Goal: Task Accomplishment & Management: Manage account settings

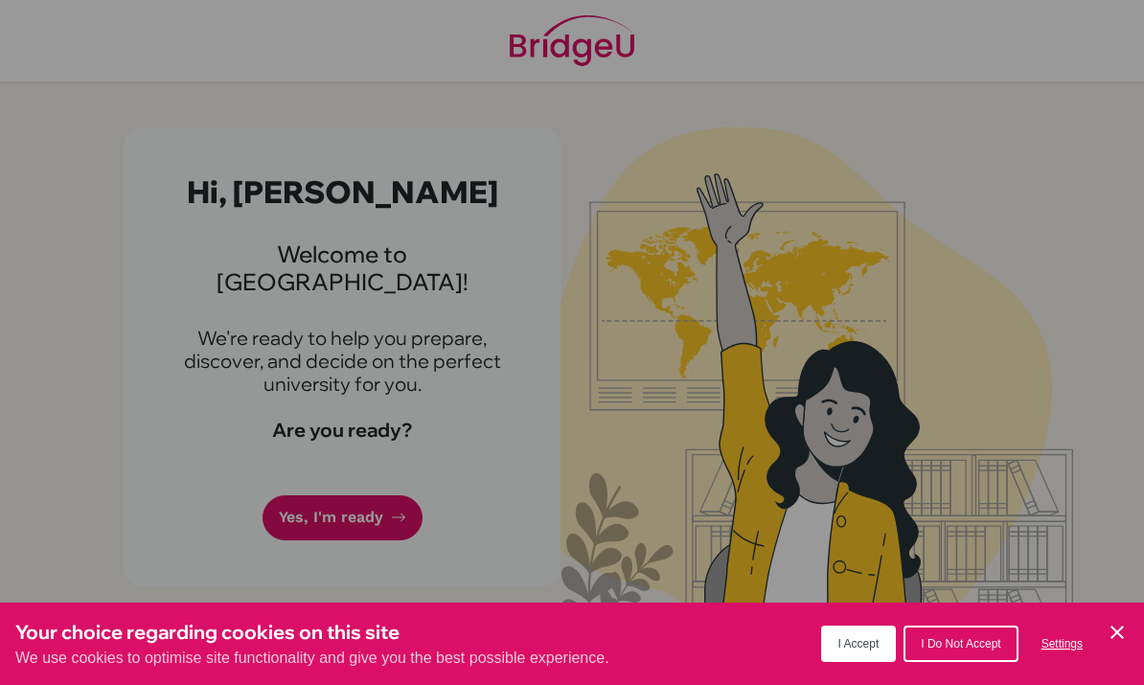
click at [927, 631] on button "I Do Not Accept" at bounding box center [961, 644] width 114 height 36
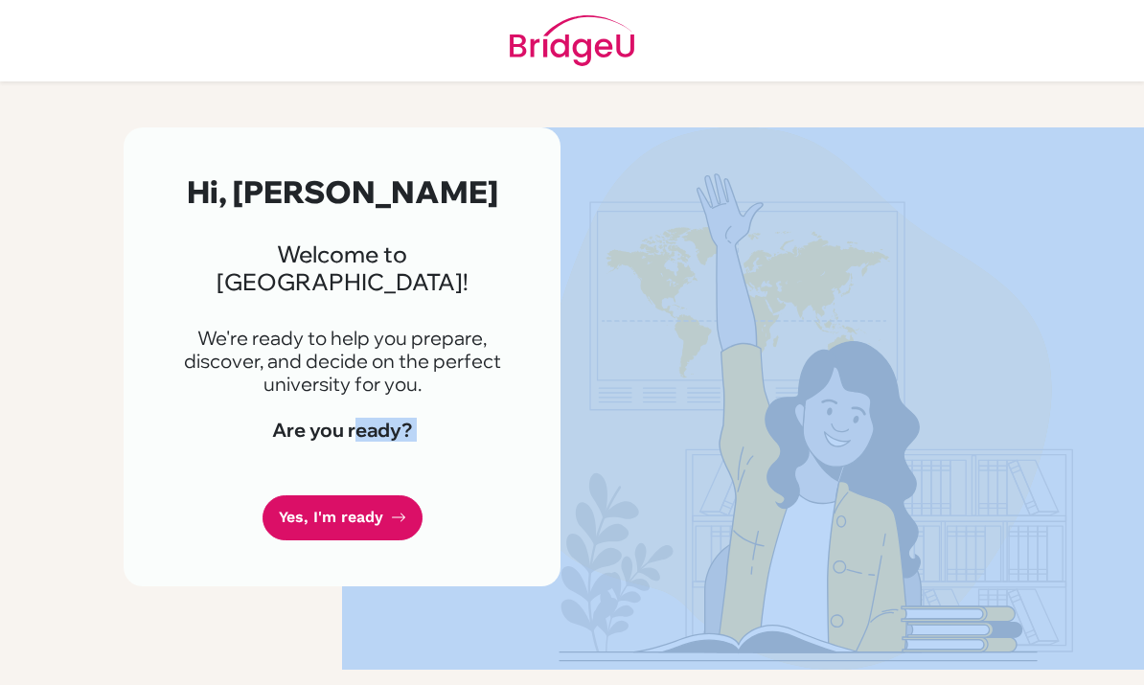
scroll to position [2, 0]
click at [142, 519] on div "Hi, Nicolas 👋 Welcome to BridgeU! We're ready to help you prepare, discover, an…" at bounding box center [342, 356] width 437 height 459
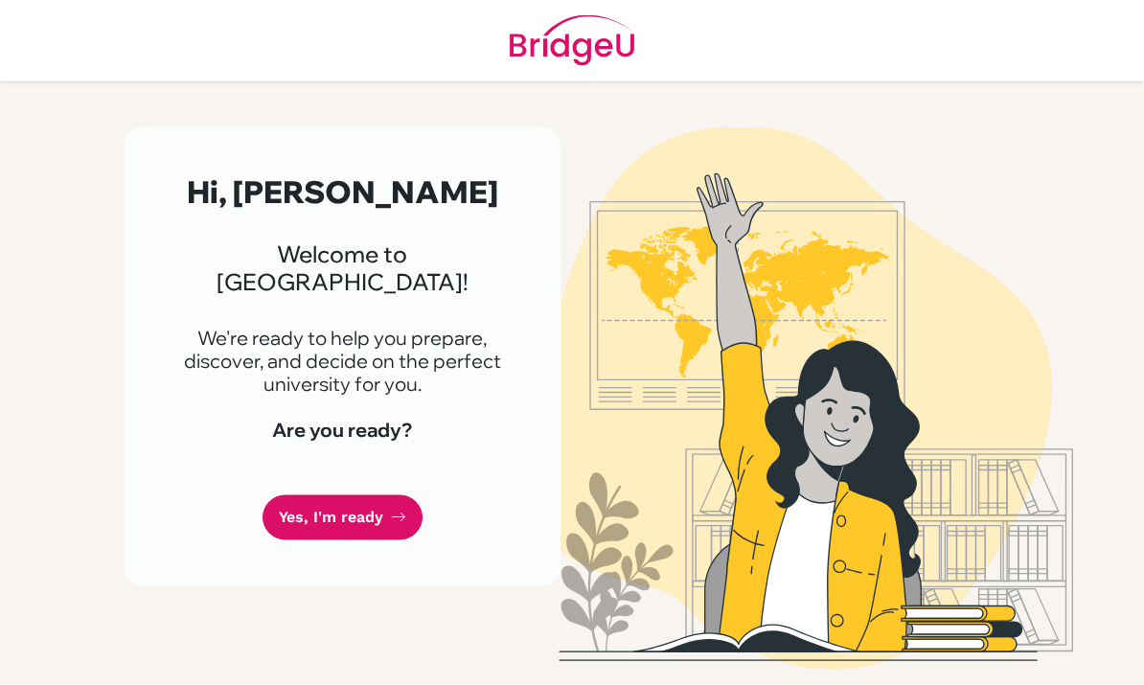
click at [142, 519] on div "Hi, Nicolas 👋 Welcome to BridgeU! We're ready to help you prepare, discover, an…" at bounding box center [342, 356] width 437 height 459
click at [304, 496] on link "Yes, I'm ready" at bounding box center [343, 518] width 160 height 45
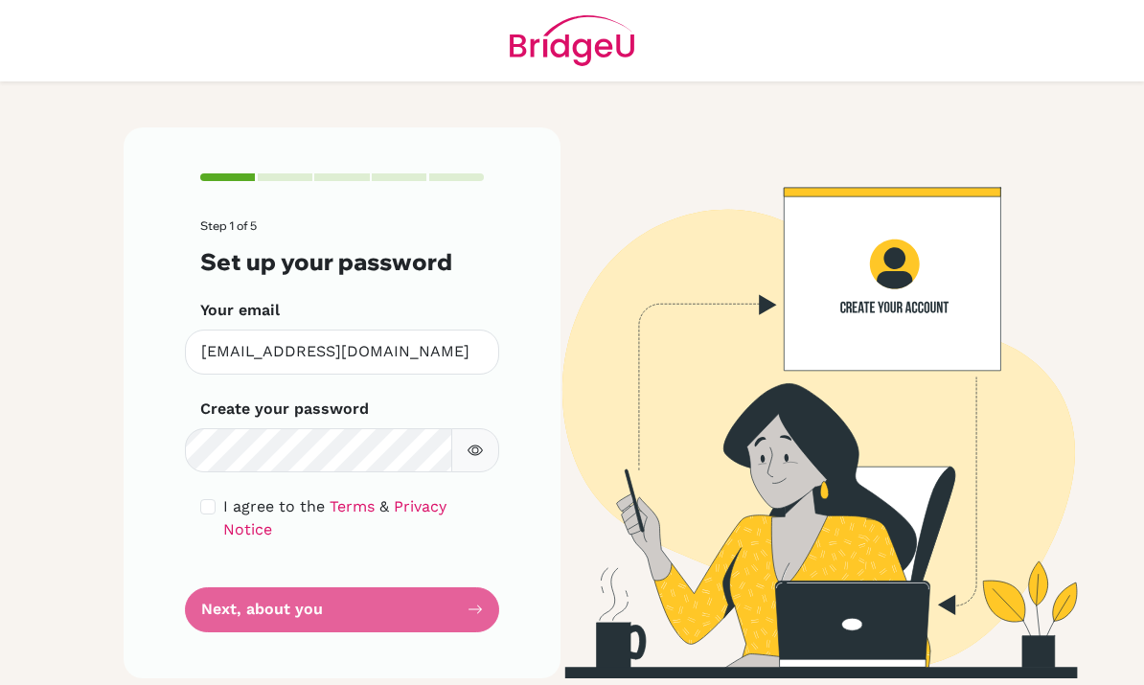
scroll to position [88, 0]
click at [493, 428] on button "button" at bounding box center [475, 450] width 48 height 44
click at [480, 443] on icon "button" at bounding box center [475, 450] width 15 height 15
click at [204, 499] on input "checkbox" at bounding box center [207, 506] width 15 height 15
checkbox input "true"
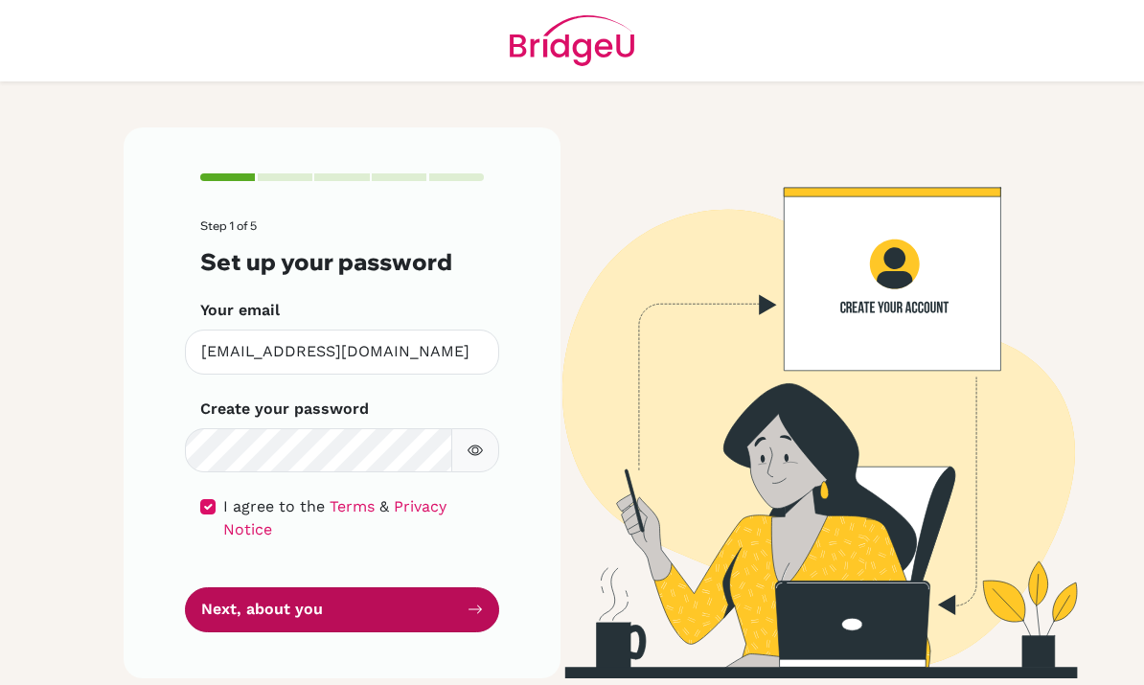
click at [266, 588] on button "Next, about you" at bounding box center [342, 610] width 314 height 45
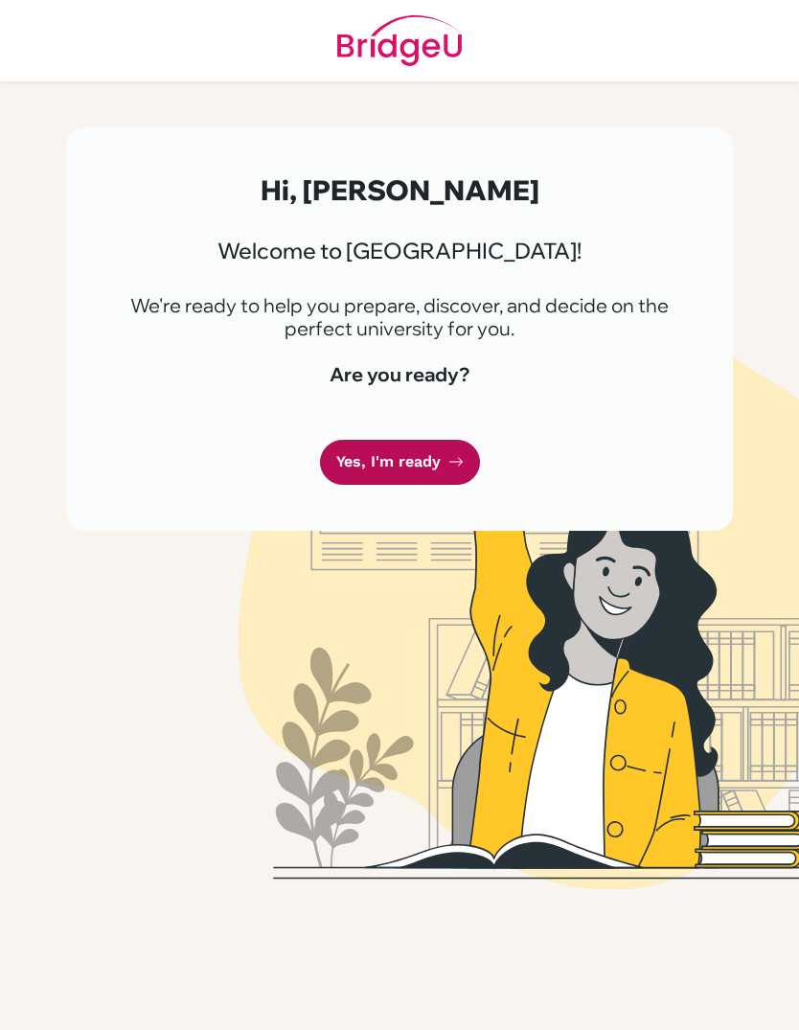
click at [434, 481] on link "Yes, I'm ready" at bounding box center [400, 462] width 160 height 45
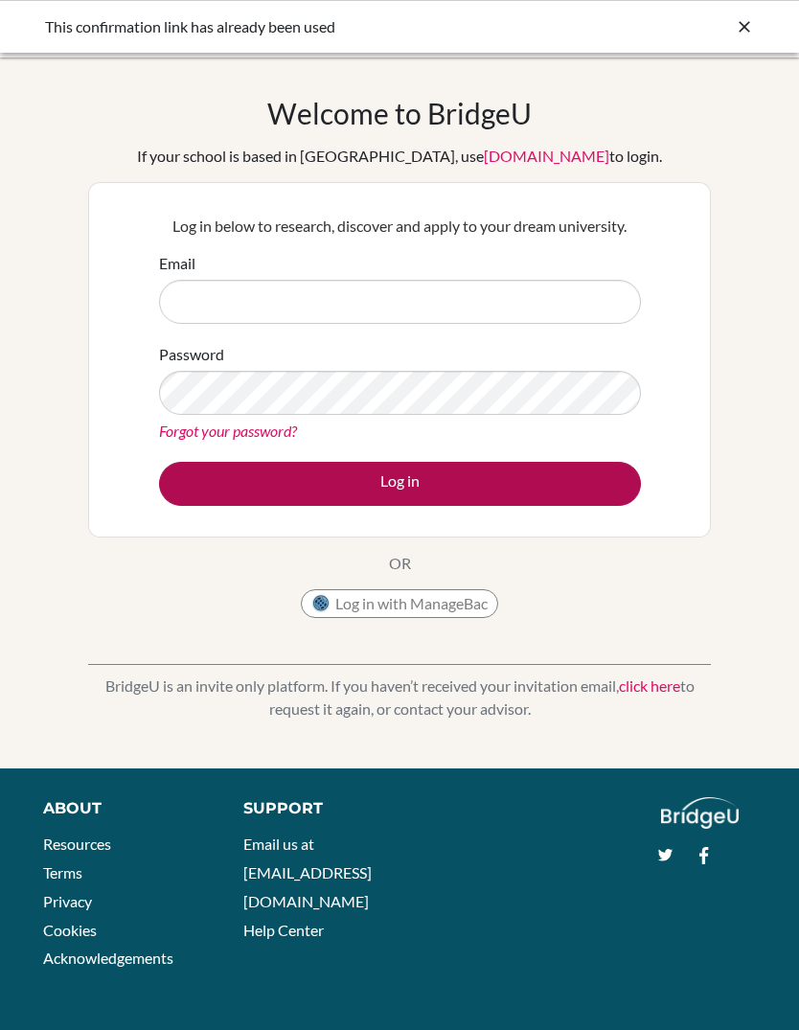
click at [523, 472] on button "Log in" at bounding box center [400, 484] width 482 height 44
click at [516, 488] on button "Log in" at bounding box center [400, 484] width 482 height 44
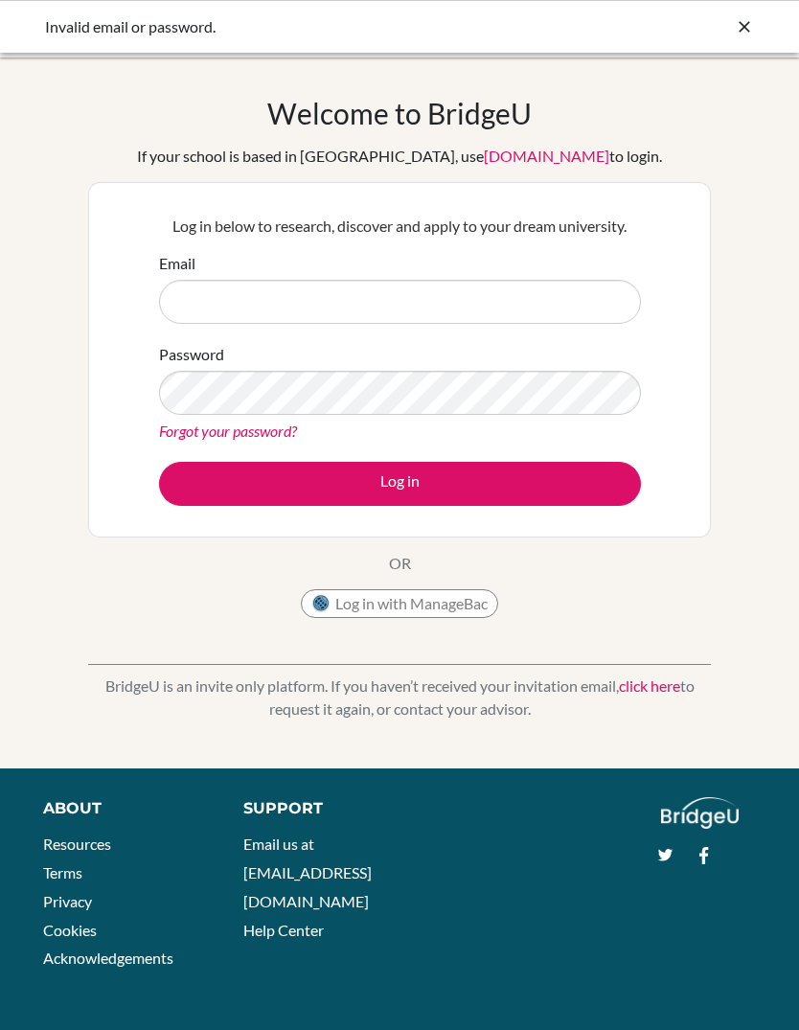
click at [747, 22] on icon at bounding box center [744, 26] width 19 height 19
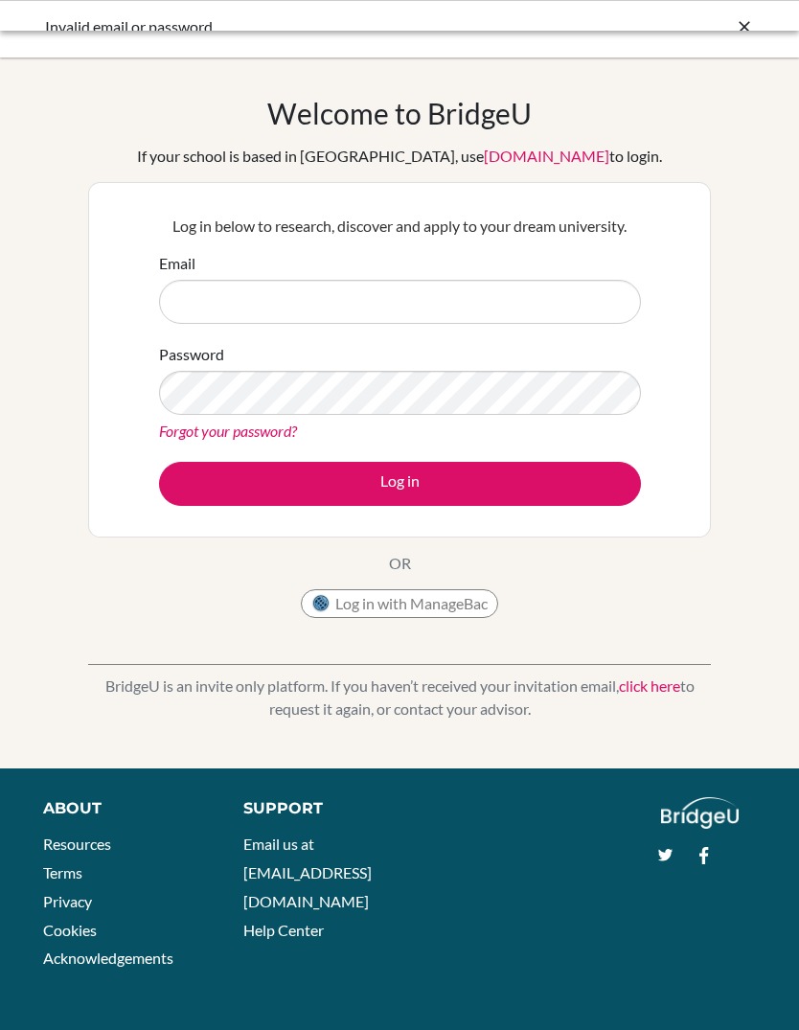
click at [758, 19] on div "Invalid email or password." at bounding box center [399, 26] width 799 height 53
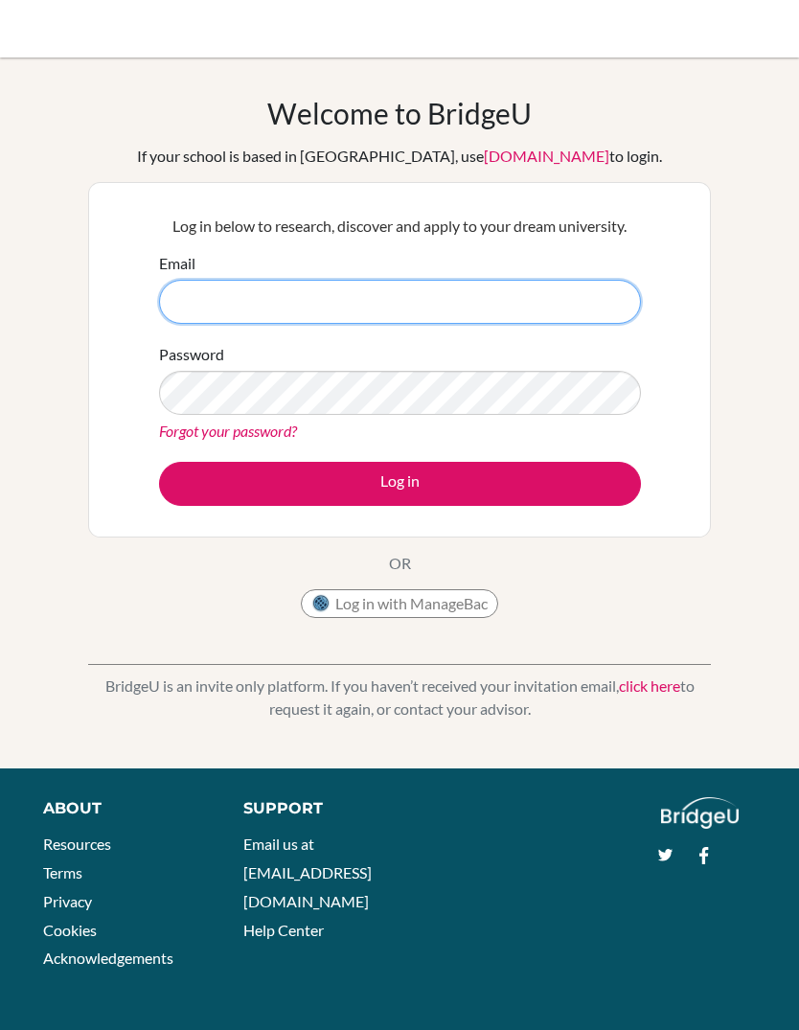
click at [587, 288] on input "Email" at bounding box center [400, 302] width 482 height 44
type input "n"
type input "[EMAIL_ADDRESS][DOMAIN_NAME]"
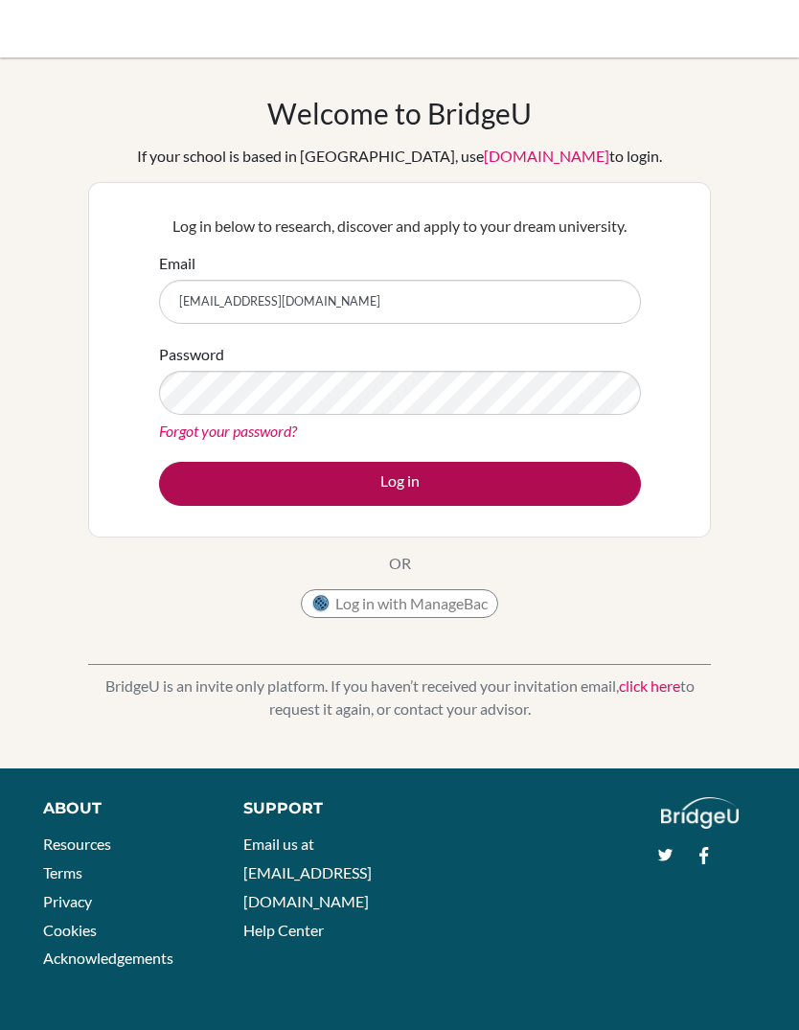
click at [476, 462] on button "Log in" at bounding box center [400, 484] width 482 height 44
click at [487, 474] on button "Log in" at bounding box center [400, 484] width 482 height 44
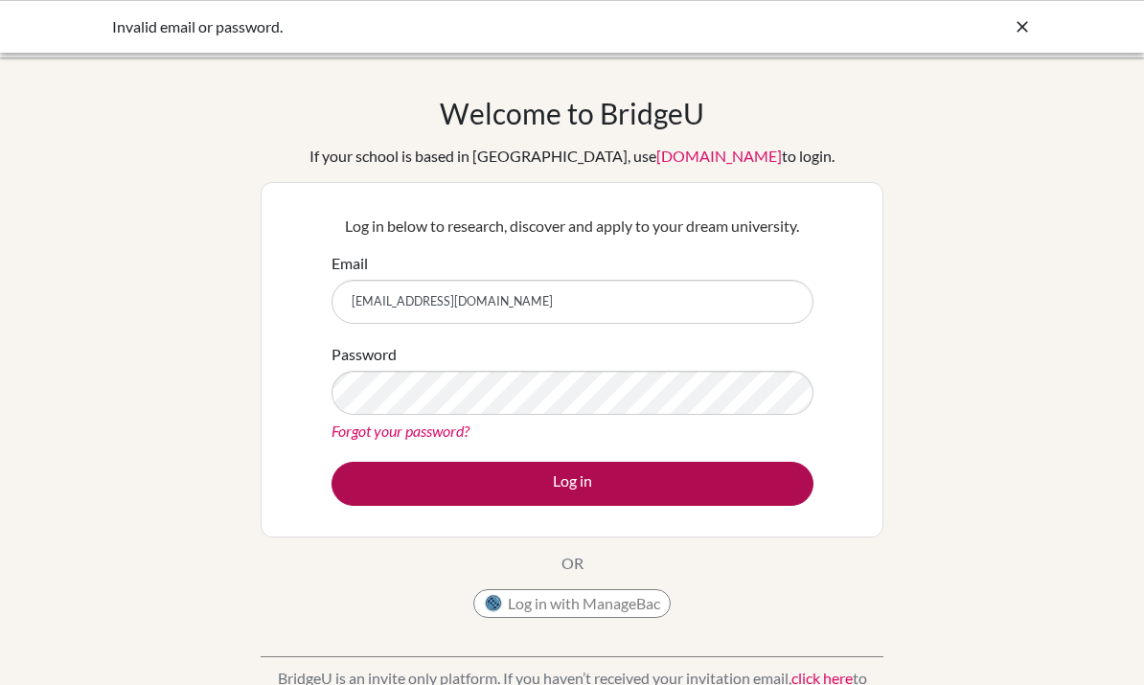
click at [648, 472] on button "Log in" at bounding box center [573, 484] width 482 height 44
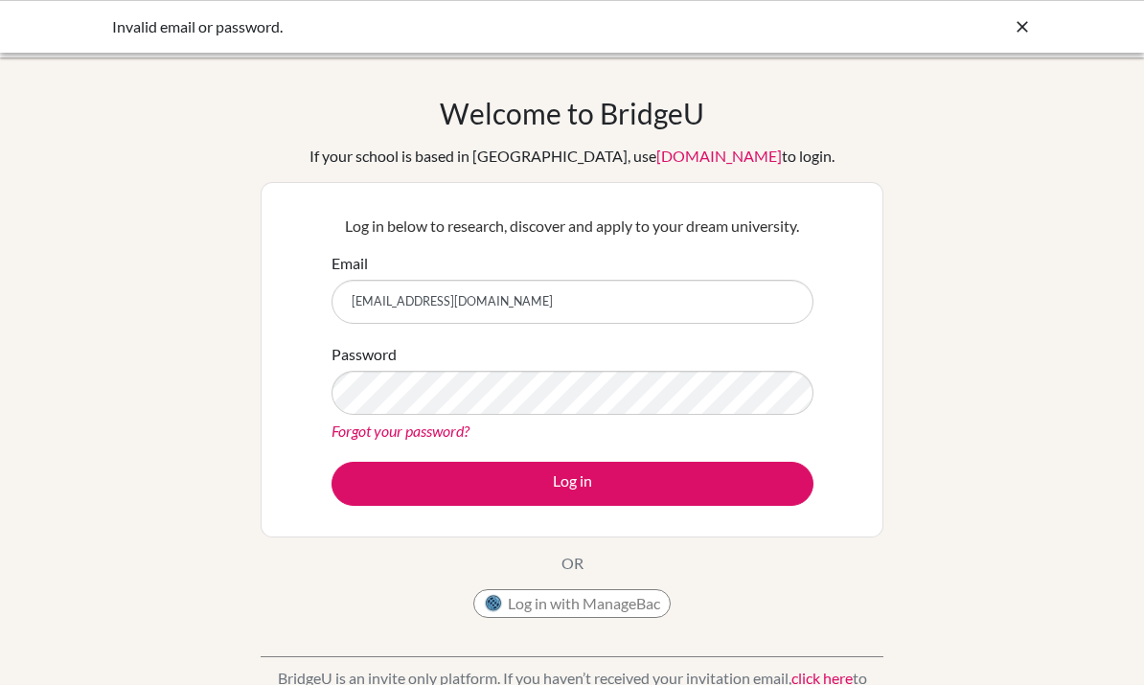
click at [732, 306] on input "04255@ebv.org.ve" at bounding box center [573, 302] width 482 height 44
click at [731, 306] on input "04255@ebv.org.ve" at bounding box center [573, 302] width 482 height 44
type input "0"
type input "Nicovislae@gmail.com"
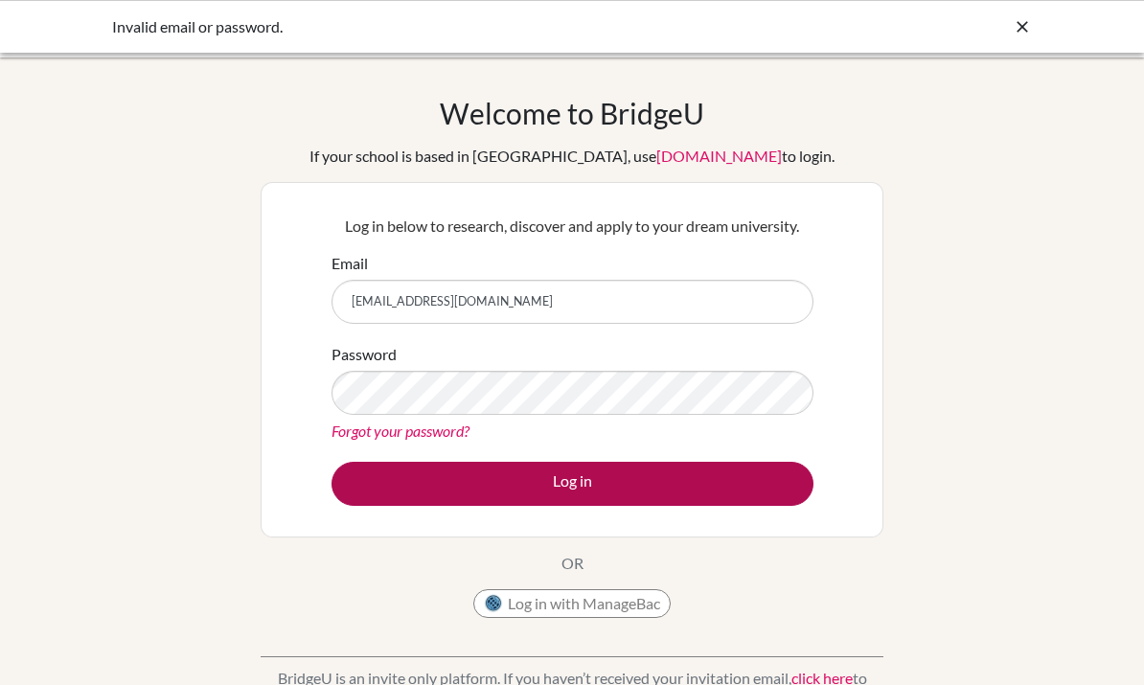
click at [743, 473] on button "Log in" at bounding box center [573, 484] width 482 height 44
click at [728, 468] on button "Log in" at bounding box center [573, 484] width 482 height 44
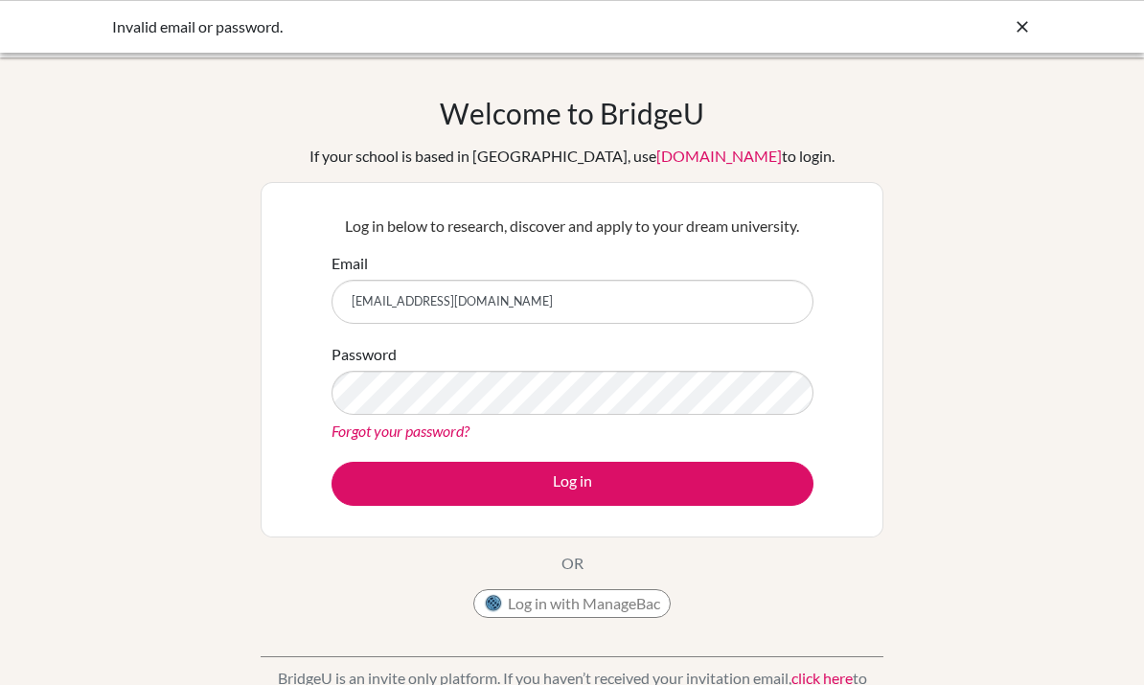
click at [396, 307] on input "[EMAIL_ADDRESS][DOMAIN_NAME]" at bounding box center [573, 302] width 482 height 44
type input "Nicovisla@gmail.com"
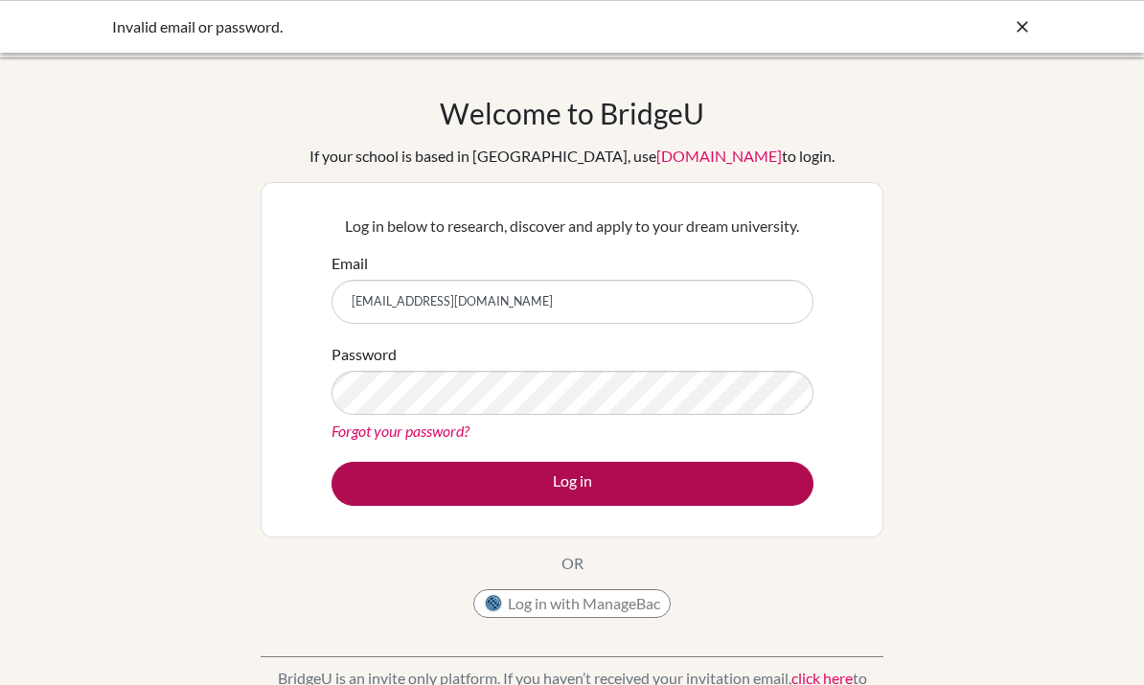
click at [639, 472] on button "Log in" at bounding box center [573, 484] width 482 height 44
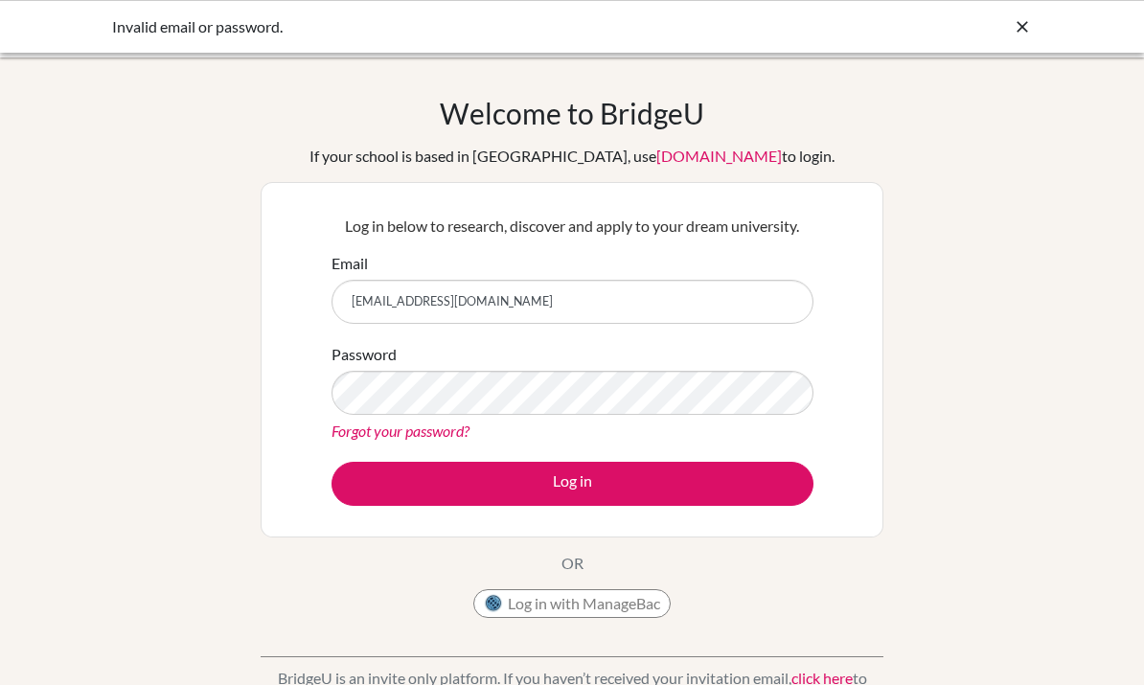
click at [370, 294] on input "[EMAIL_ADDRESS][DOMAIN_NAME]" at bounding box center [573, 302] width 482 height 44
click at [372, 293] on input "Nicovisla@gmail.com" at bounding box center [573, 302] width 482 height 44
type input "Nicolasvisla@gmail.com"
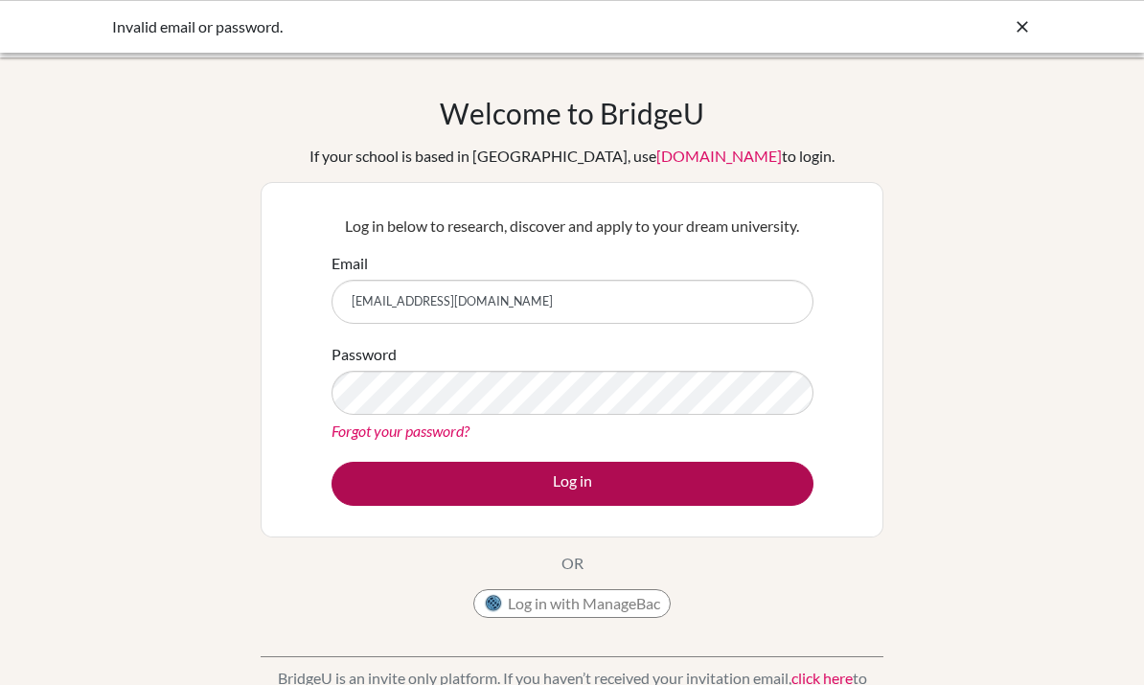
click at [660, 479] on button "Log in" at bounding box center [573, 484] width 482 height 44
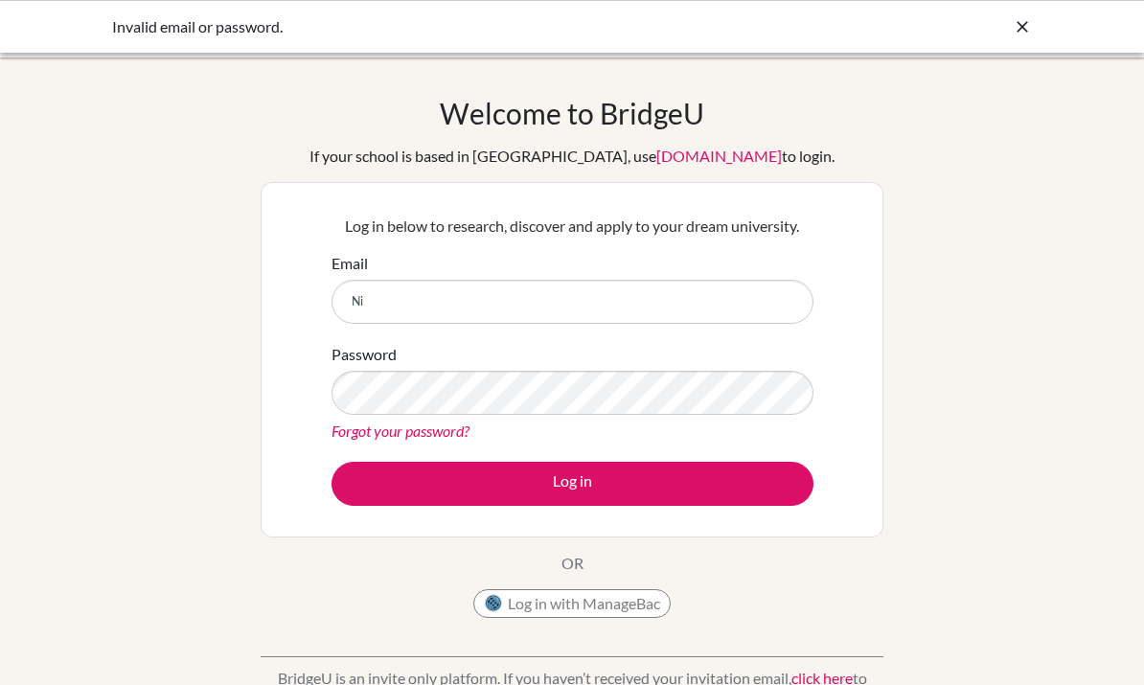
type input "N"
type input "04255@ebv.org.ve"
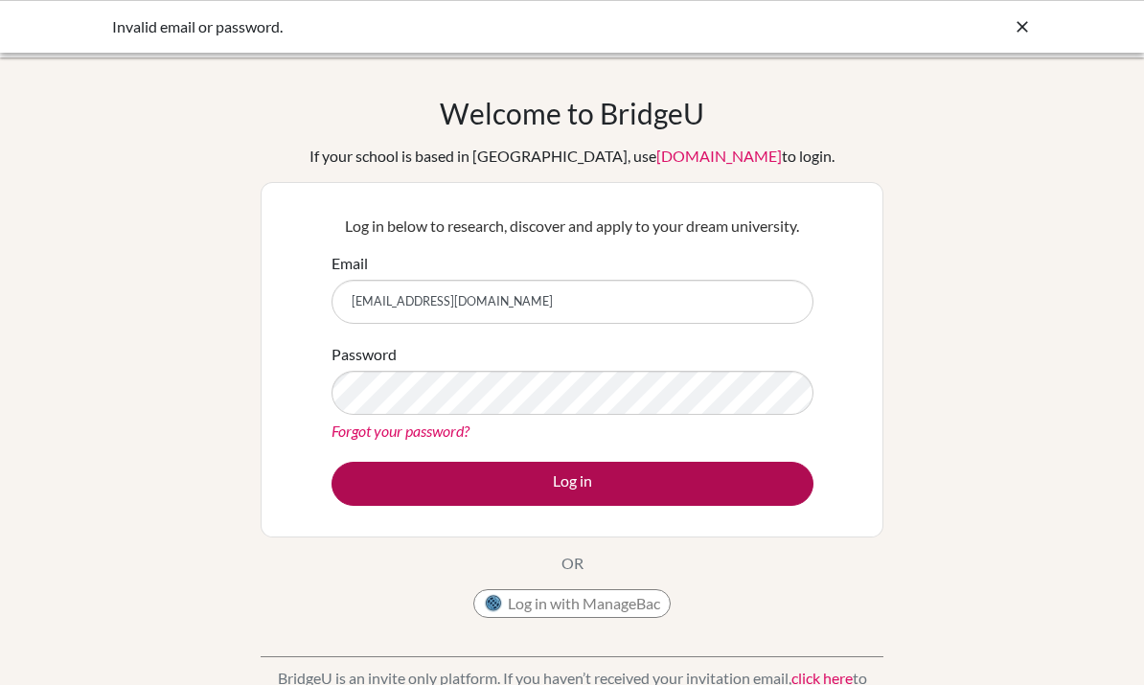
click at [569, 502] on button "Log in" at bounding box center [573, 484] width 482 height 44
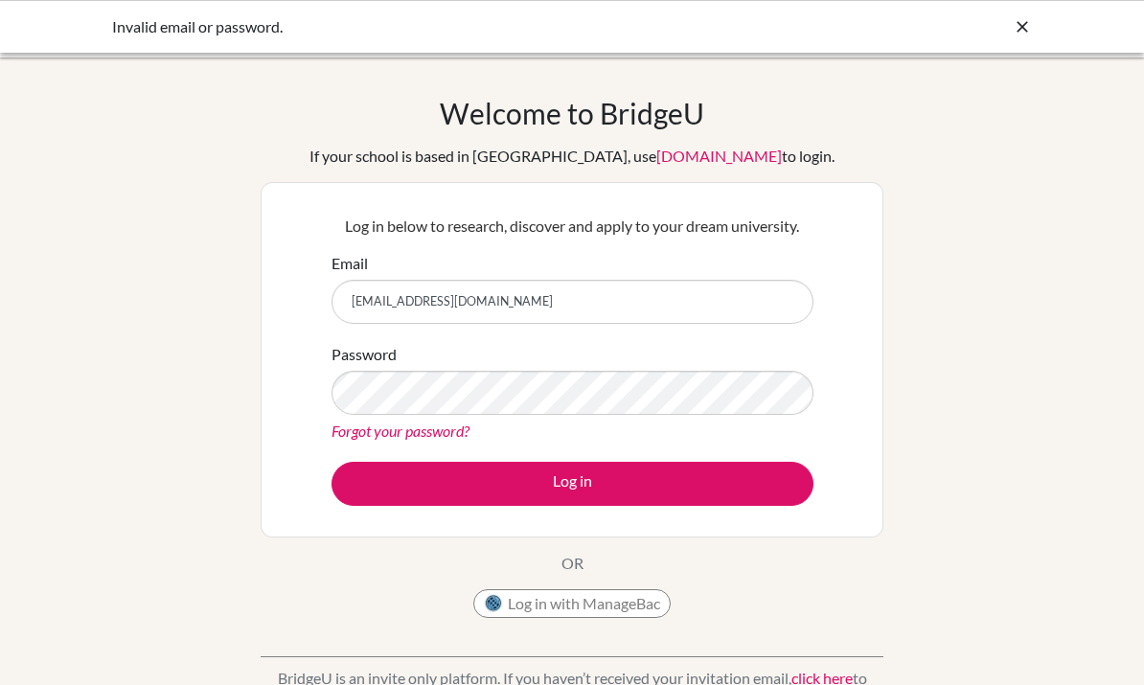
click at [1048, 37] on div "Invalid email or password." at bounding box center [572, 26] width 1144 height 53
click at [1047, 36] on div "Invalid email or password." at bounding box center [572, 26] width 1144 height 53
click at [1029, 26] on icon at bounding box center [1022, 26] width 19 height 19
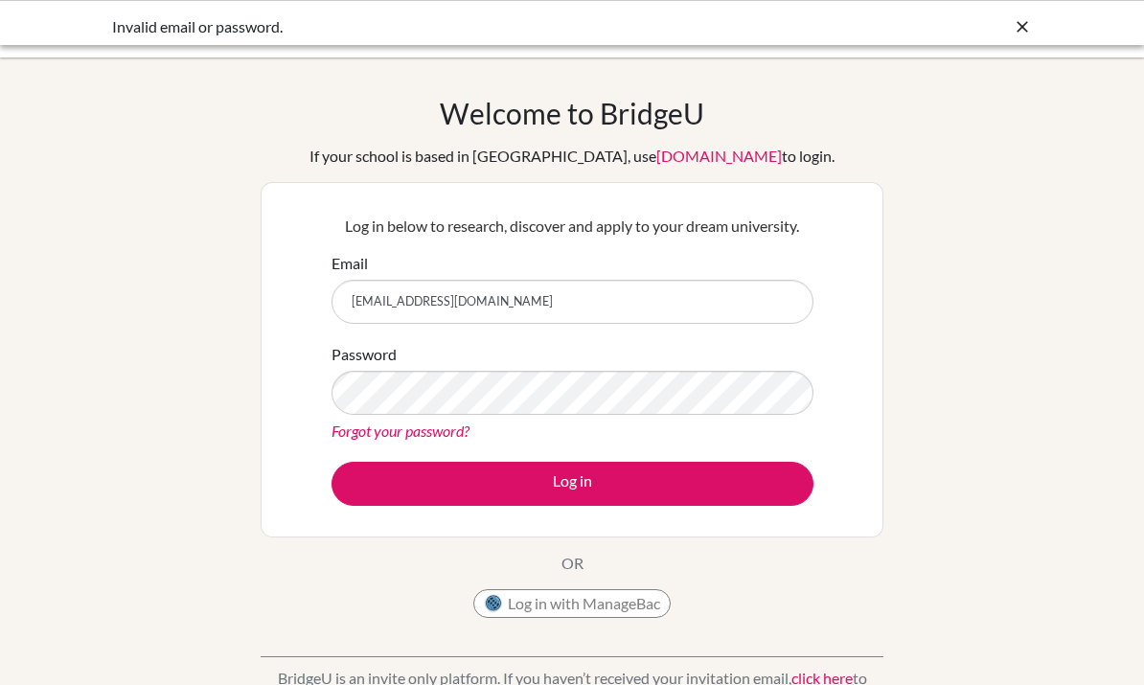
click at [1019, 25] on icon at bounding box center [1022, 26] width 19 height 19
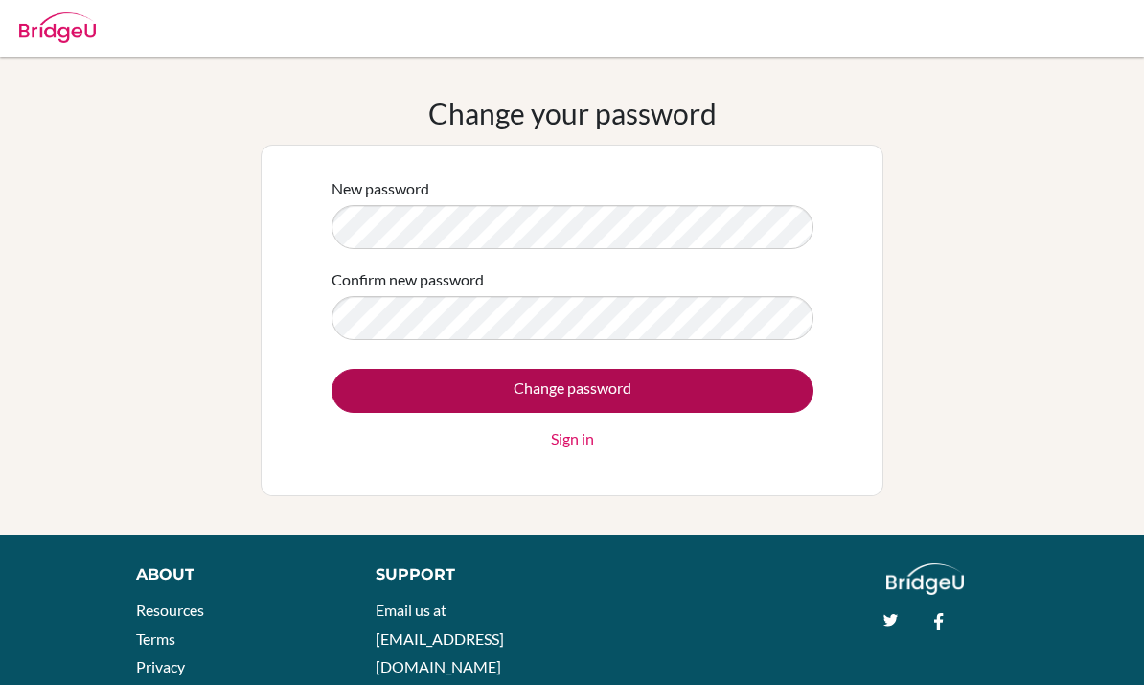
click at [661, 385] on input "Change password" at bounding box center [573, 391] width 482 height 44
